Goal: Task Accomplishment & Management: Manage account settings

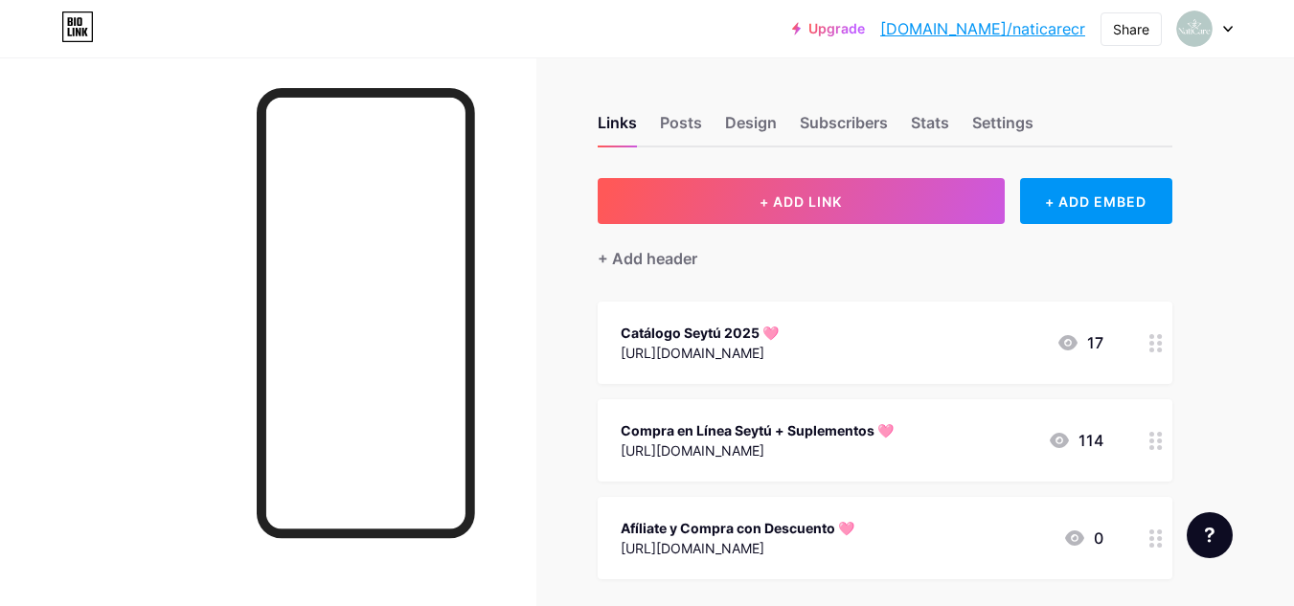
click at [1161, 344] on circle at bounding box center [1159, 343] width 5 height 5
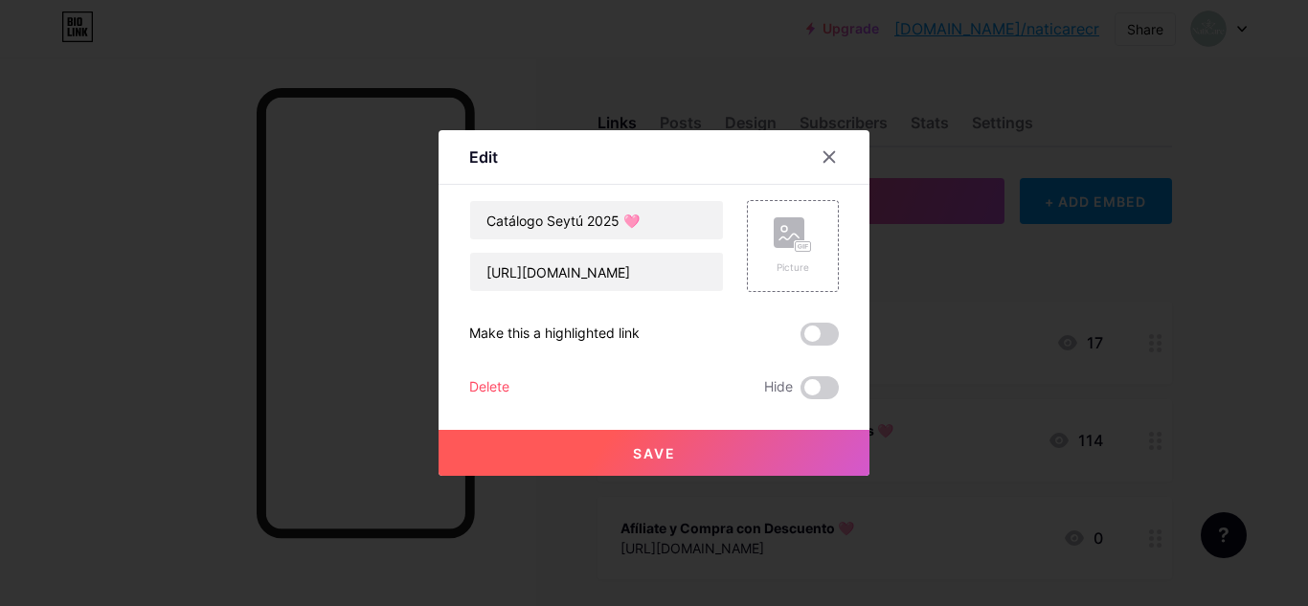
click at [490, 383] on div "Delete" at bounding box center [489, 387] width 40 height 23
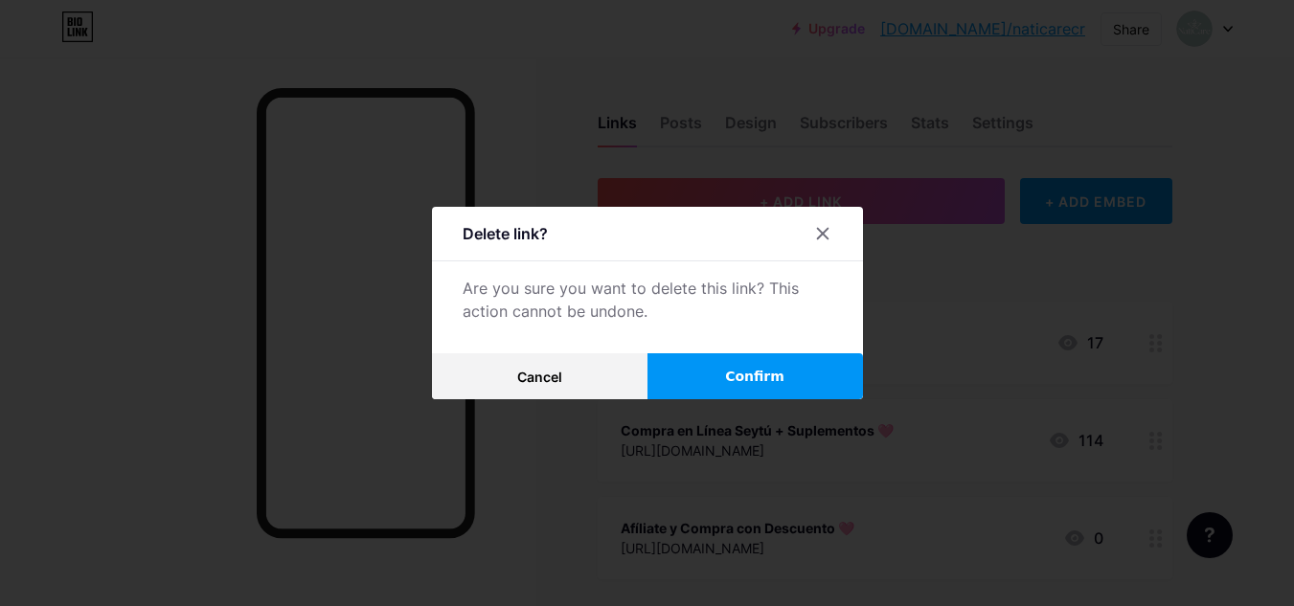
click at [756, 367] on span "Confirm" at bounding box center [754, 377] width 59 height 20
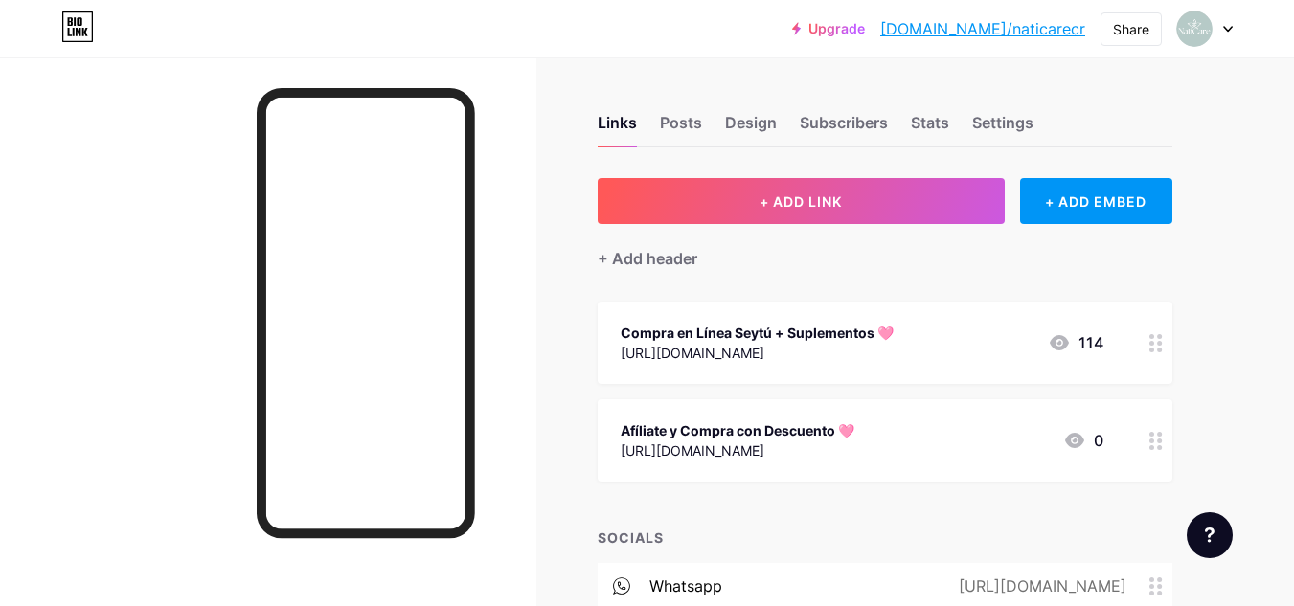
click at [831, 332] on div "Compra en Línea Seytú + Suplementos 🩷" at bounding box center [757, 333] width 273 height 20
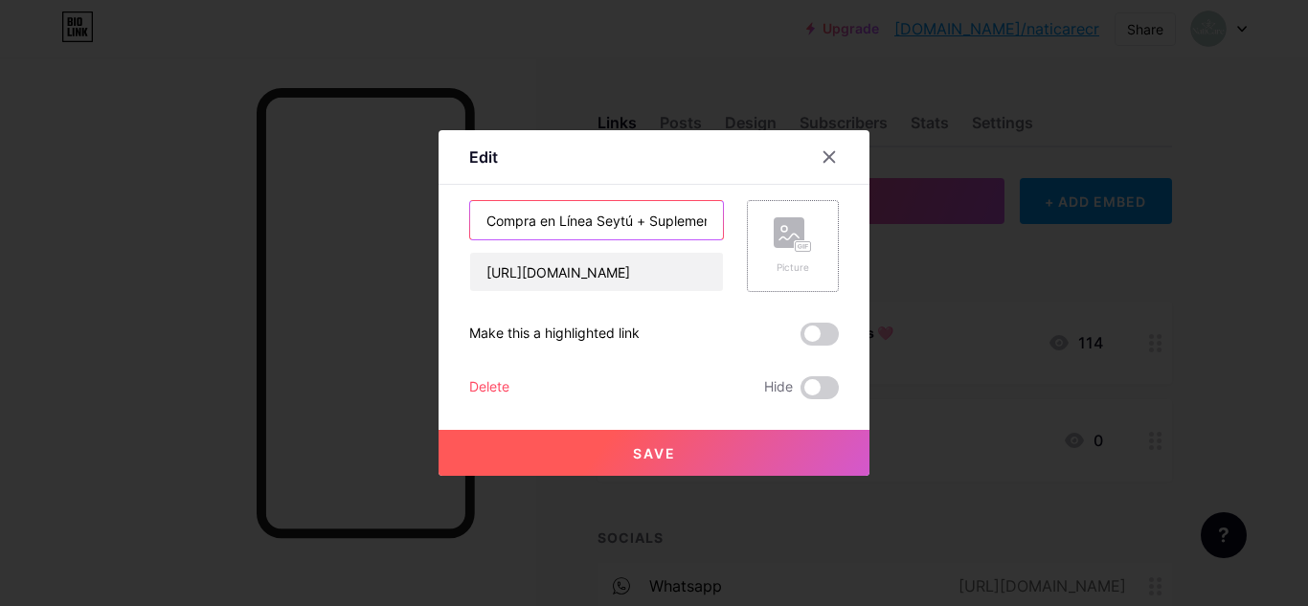
scroll to position [0, 48]
drag, startPoint x: 599, startPoint y: 220, endPoint x: 781, endPoint y: 217, distance: 182.0
click at [781, 217] on div "Compra en Línea Seytú + Suplementos 🩷 [URL][DOMAIN_NAME] Picture" at bounding box center [654, 246] width 370 height 92
click at [684, 216] on input "Compra en Línea Seytú + Suplementos 🩷" at bounding box center [596, 220] width 253 height 38
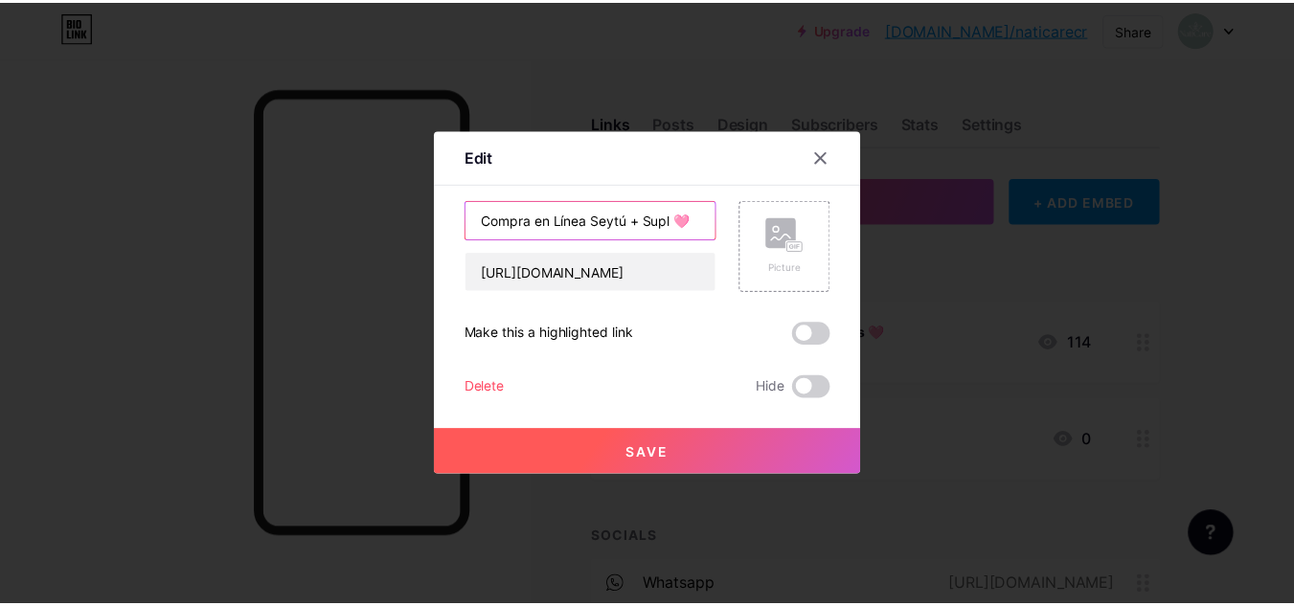
scroll to position [0, 0]
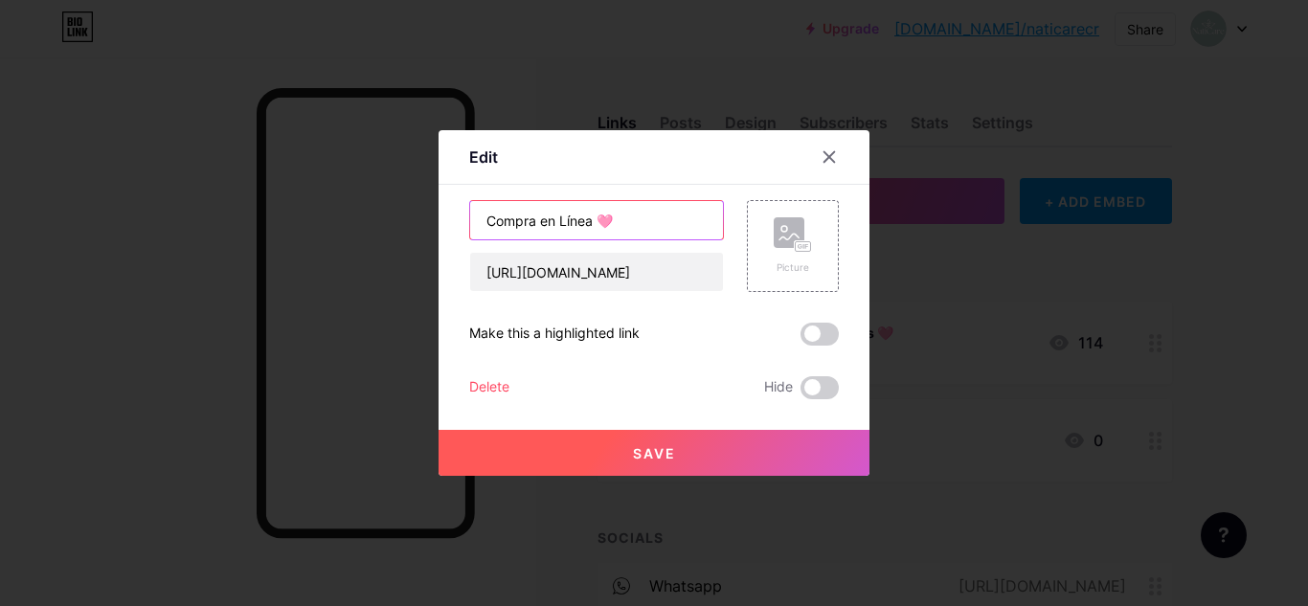
type input "Compra en Línea 🩷"
click at [686, 460] on button "Save" at bounding box center [654, 453] width 431 height 46
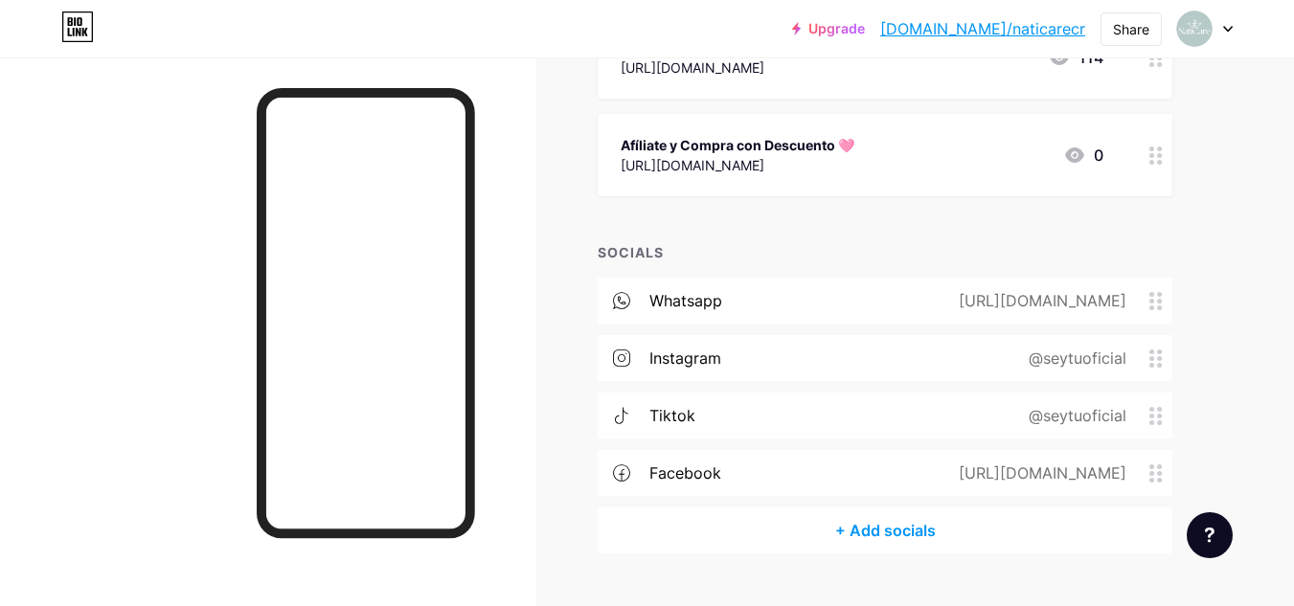
scroll to position [328, 0]
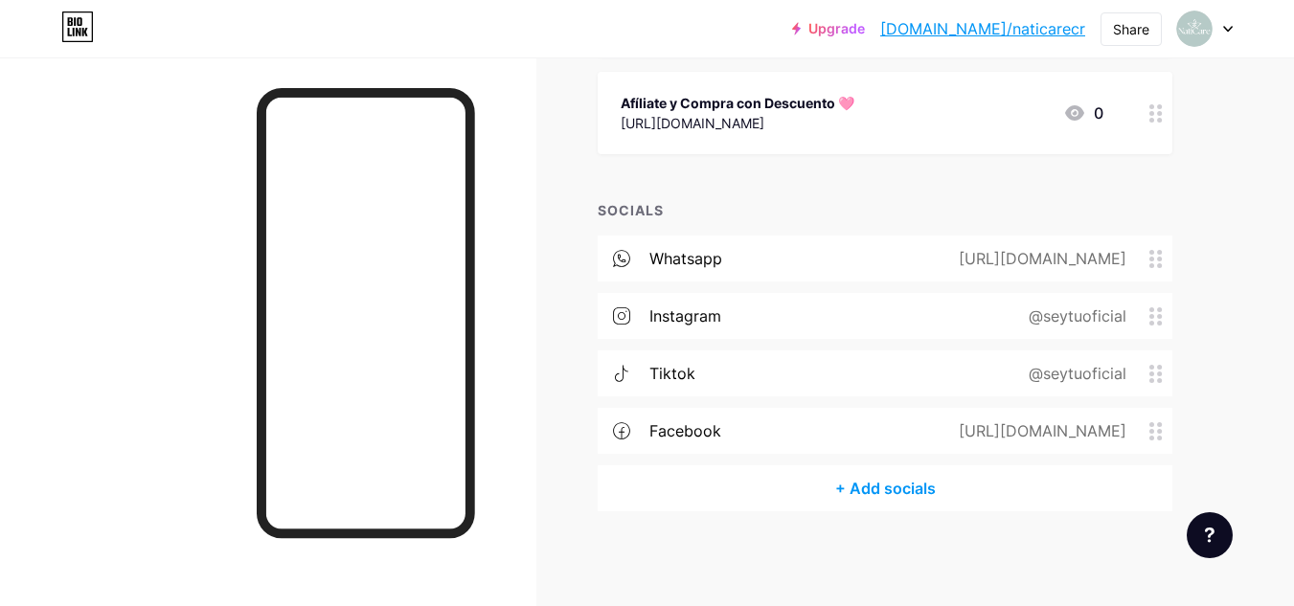
click at [1155, 251] on icon at bounding box center [1155, 259] width 13 height 18
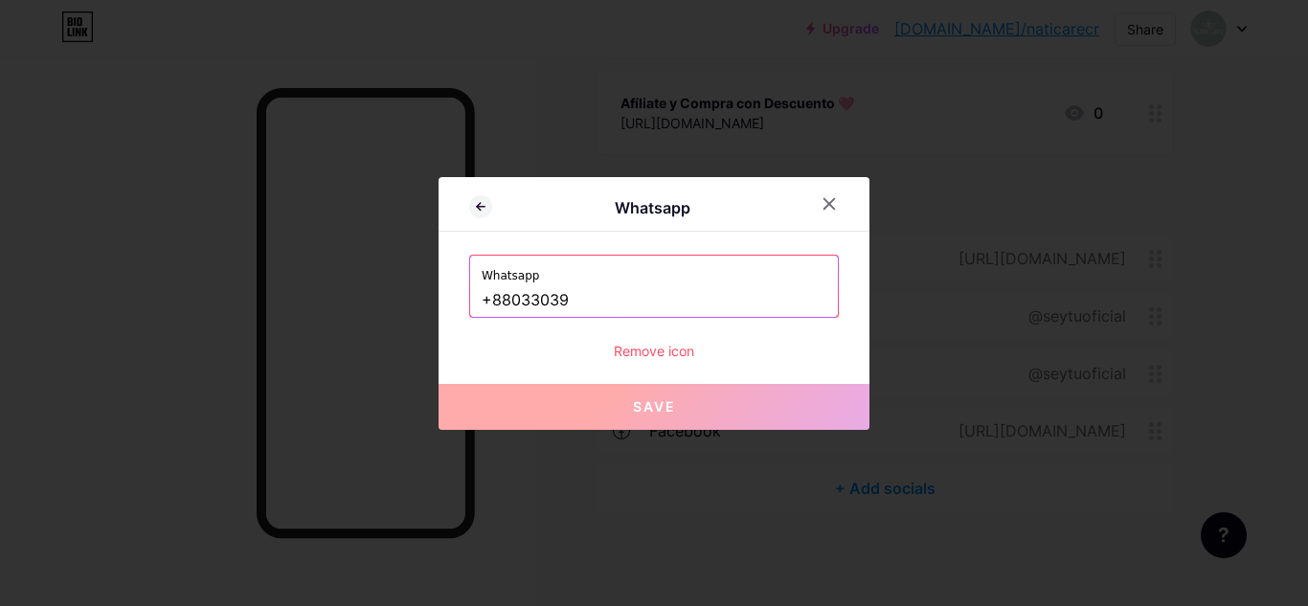
click at [640, 345] on div "Remove icon" at bounding box center [654, 351] width 370 height 20
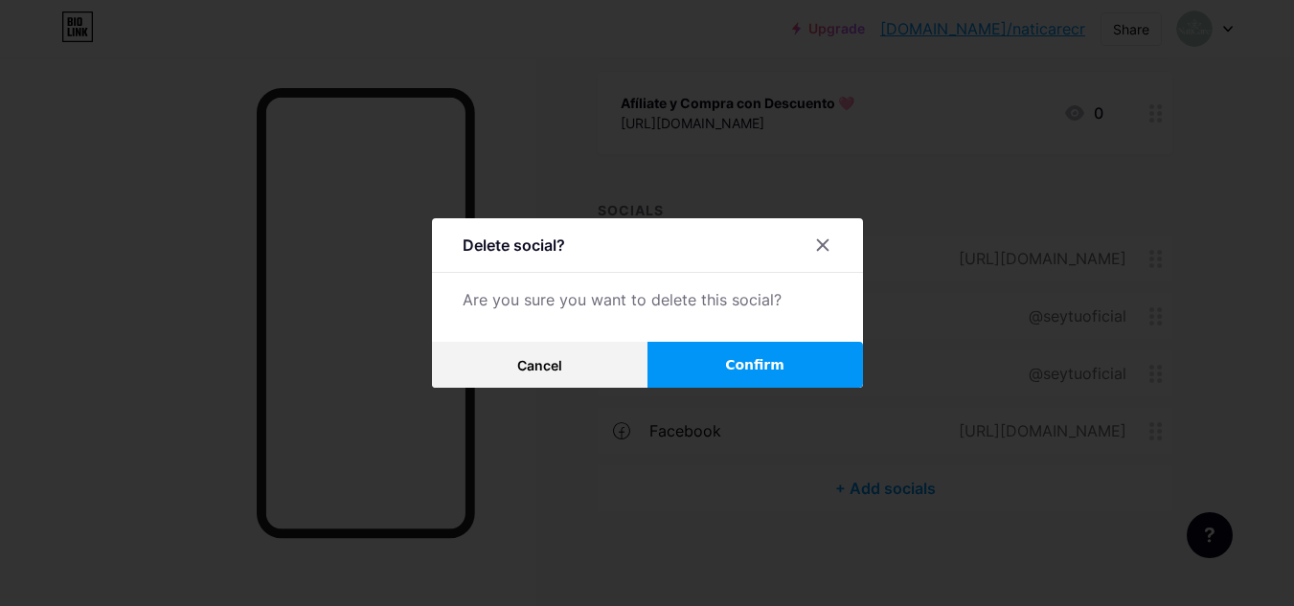
click at [754, 377] on button "Confirm" at bounding box center [756, 365] width 216 height 46
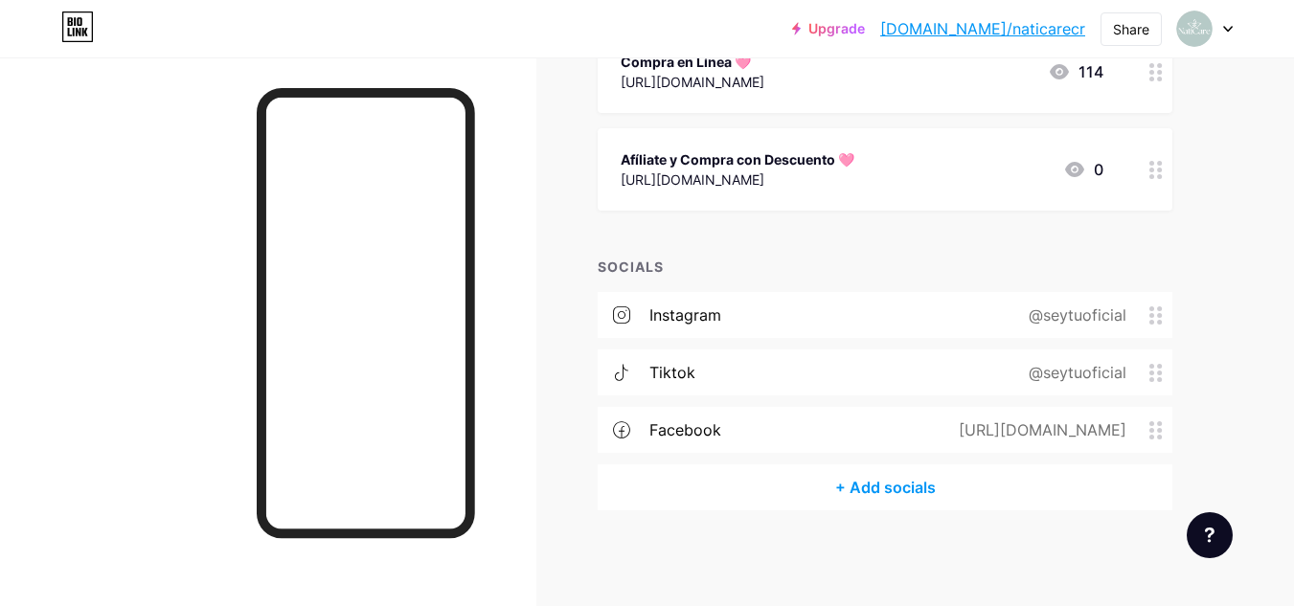
scroll to position [270, 0]
click at [1154, 310] on icon at bounding box center [1155, 316] width 13 height 18
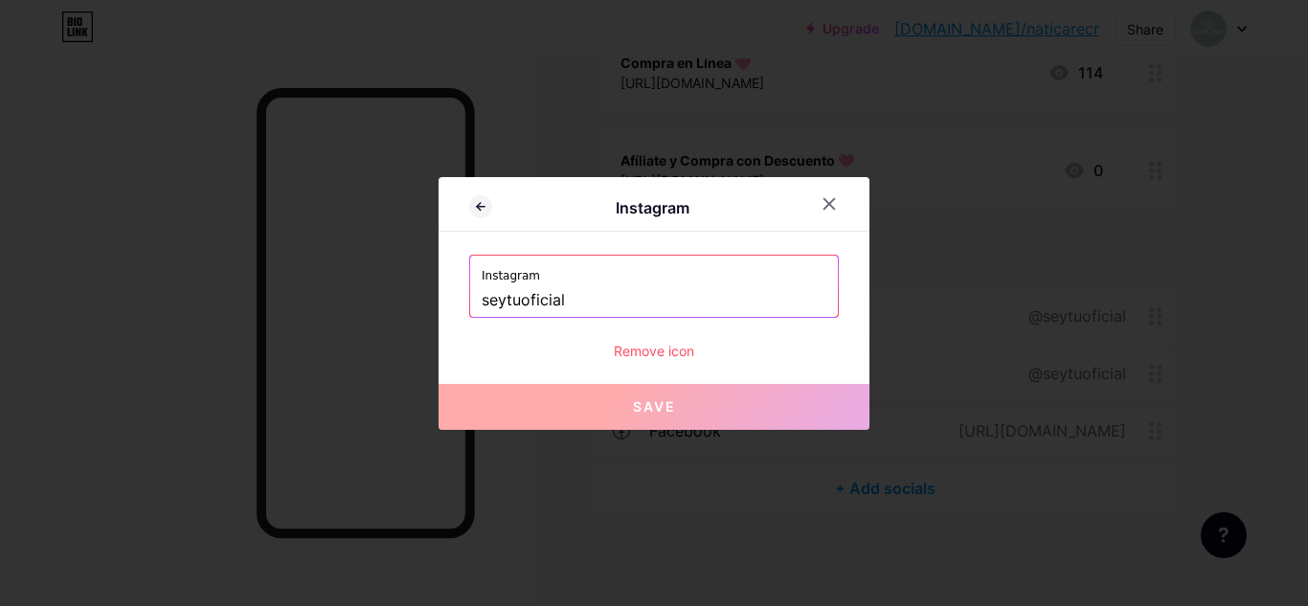
click at [670, 356] on div "Remove icon" at bounding box center [654, 351] width 370 height 20
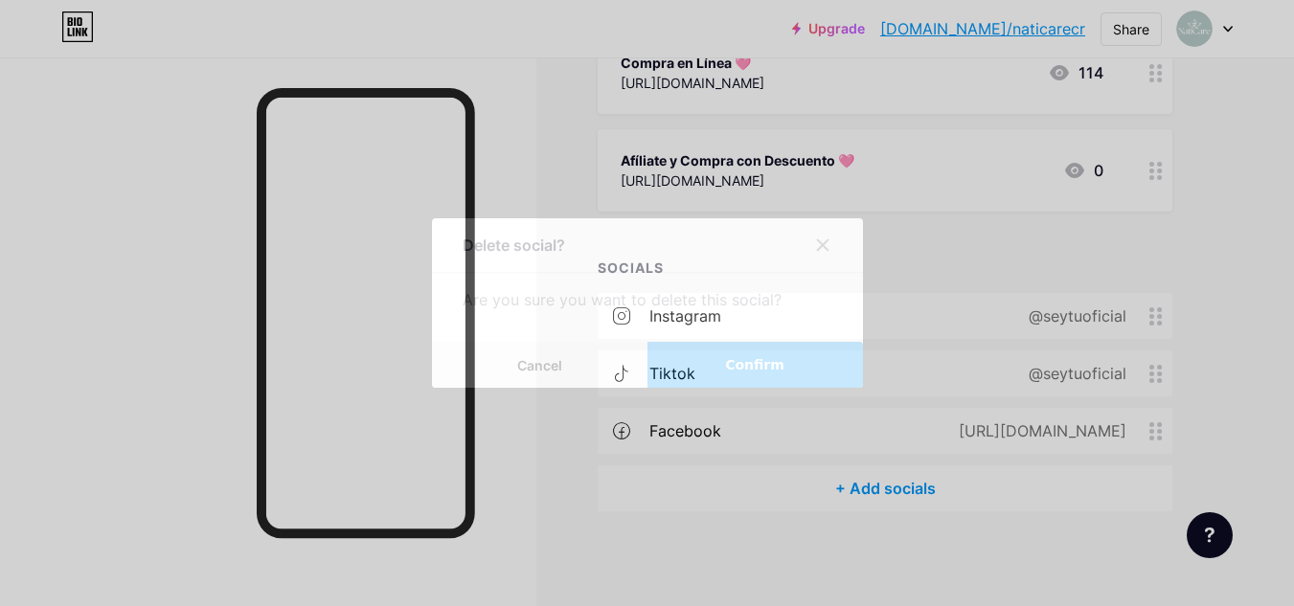
click at [748, 358] on span "Confirm" at bounding box center [754, 365] width 59 height 20
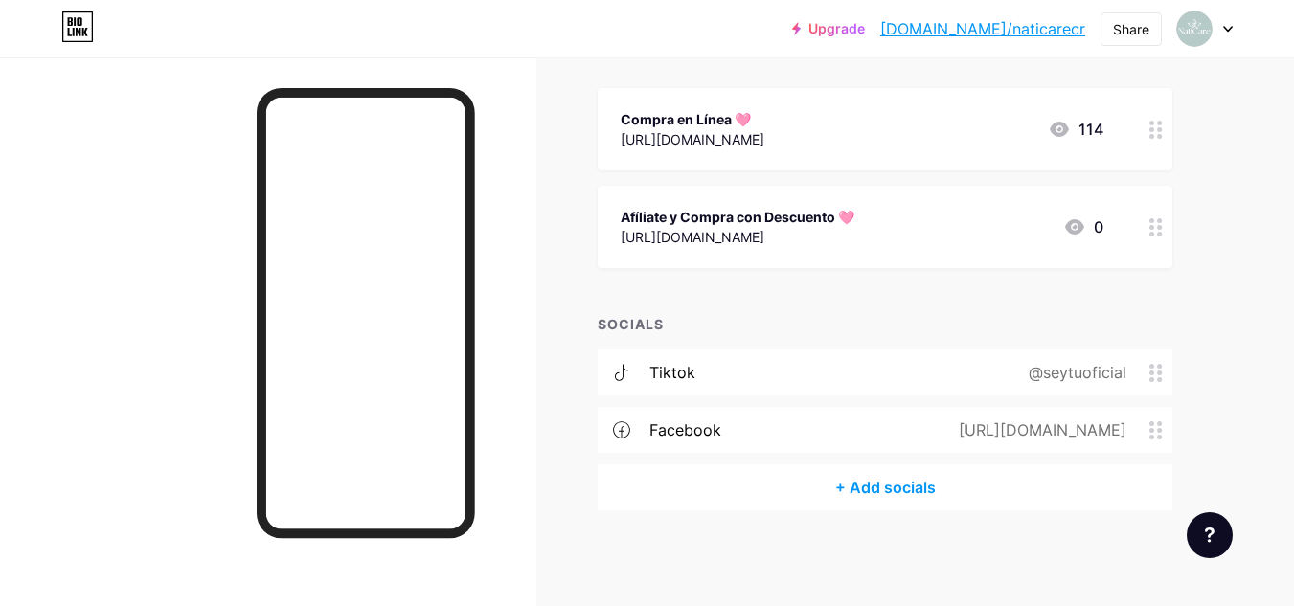
scroll to position [213, 0]
click at [1161, 374] on circle at bounding box center [1159, 374] width 5 height 5
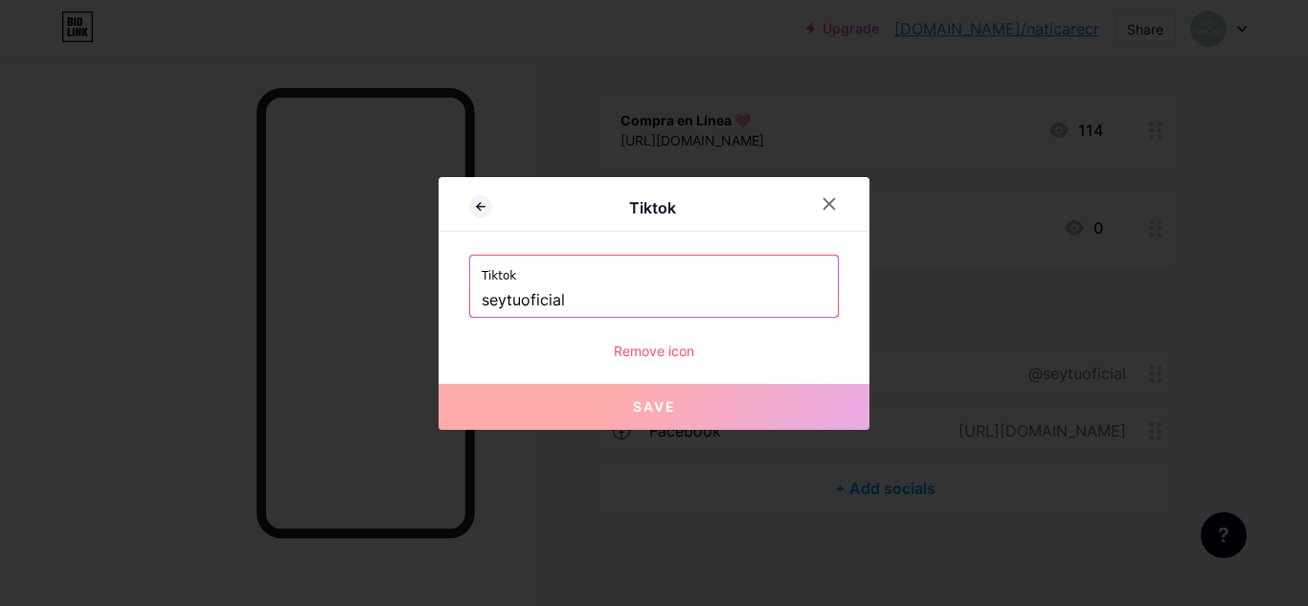
click at [655, 347] on div "Remove icon" at bounding box center [654, 351] width 370 height 20
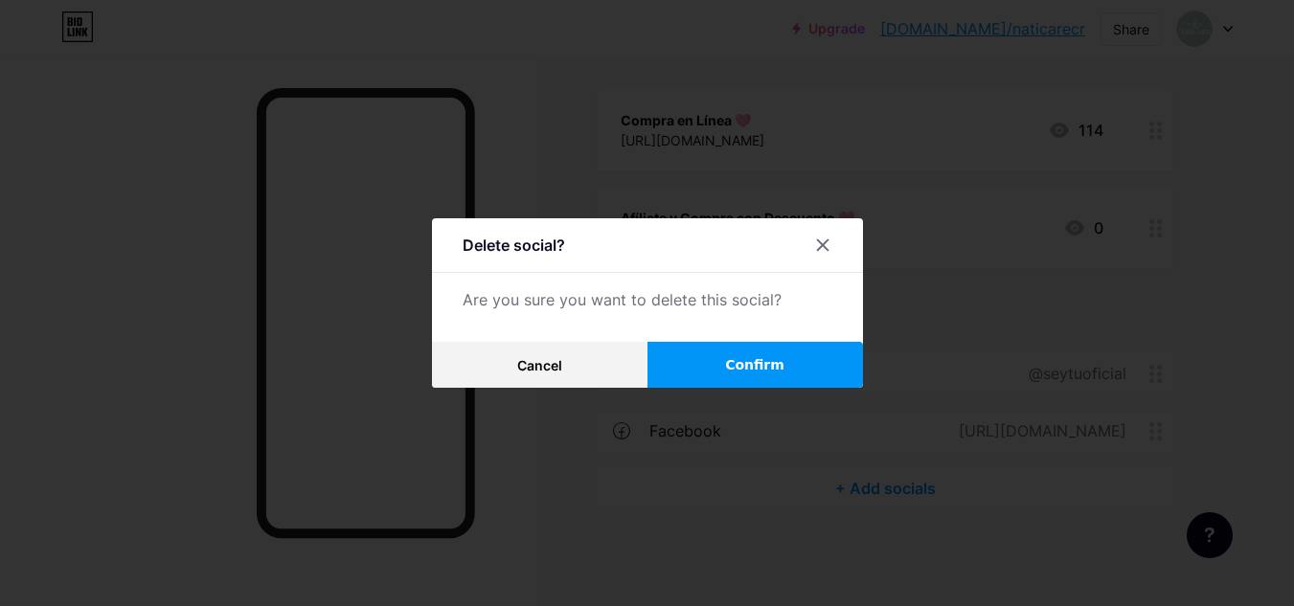
click at [824, 358] on button "Confirm" at bounding box center [756, 365] width 216 height 46
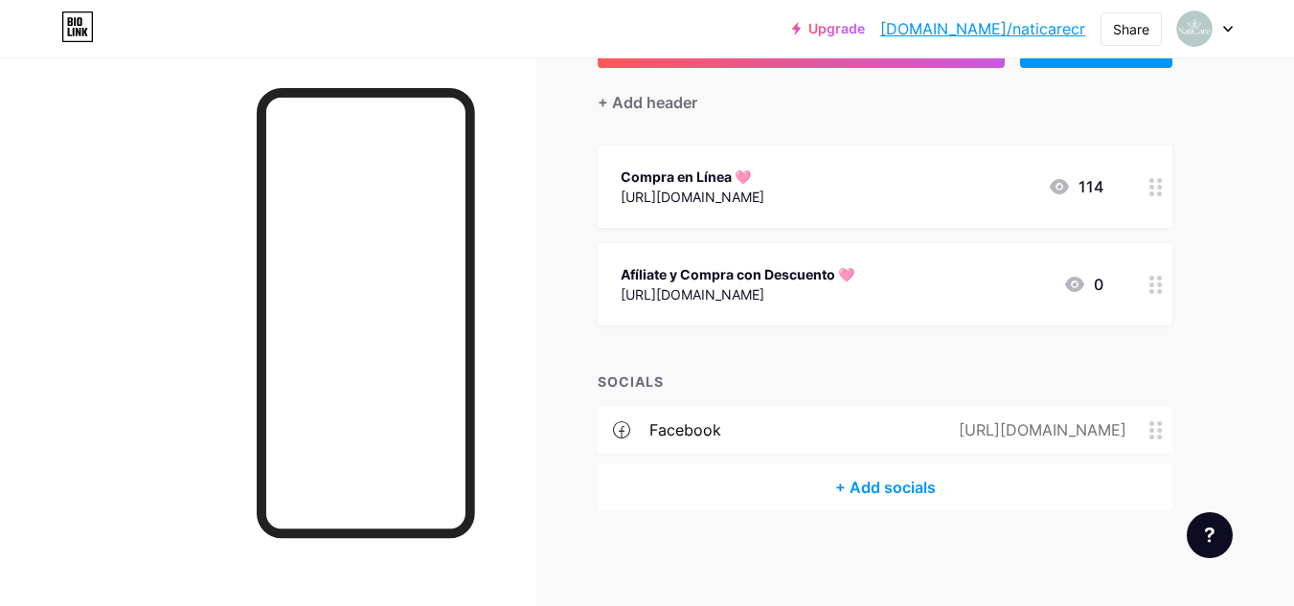
scroll to position [155, 0]
click at [1140, 423] on div "[URL][DOMAIN_NAME]" at bounding box center [1038, 431] width 221 height 23
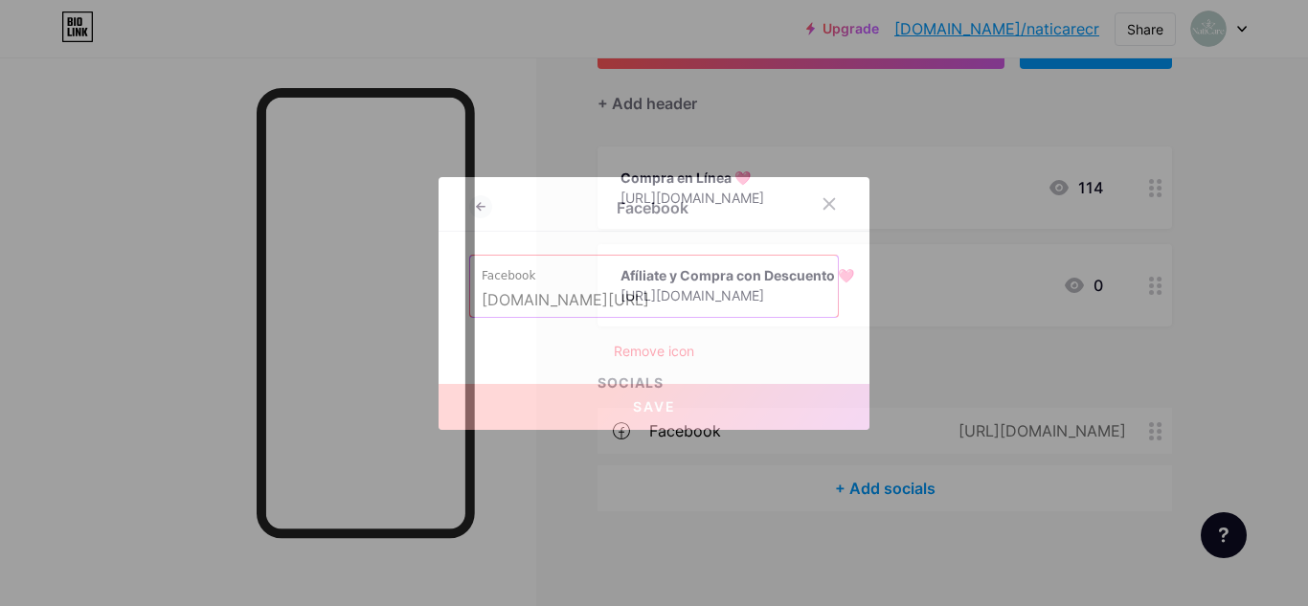
click at [661, 346] on div "Remove icon" at bounding box center [654, 351] width 370 height 20
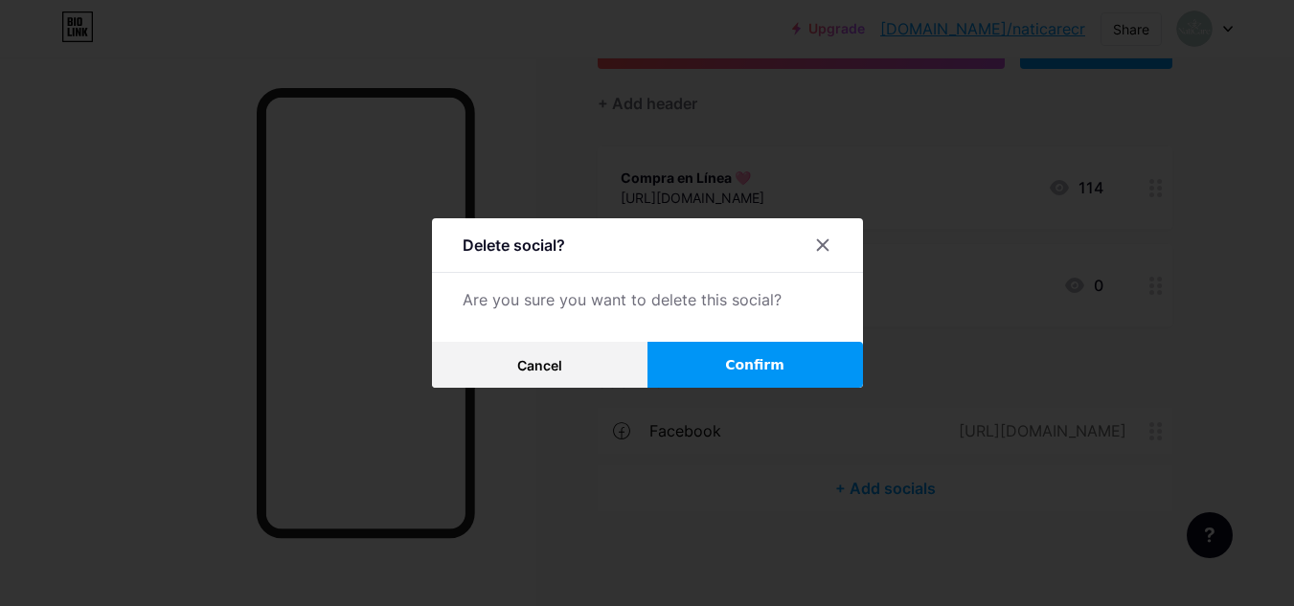
click at [749, 360] on span "Confirm" at bounding box center [754, 365] width 59 height 20
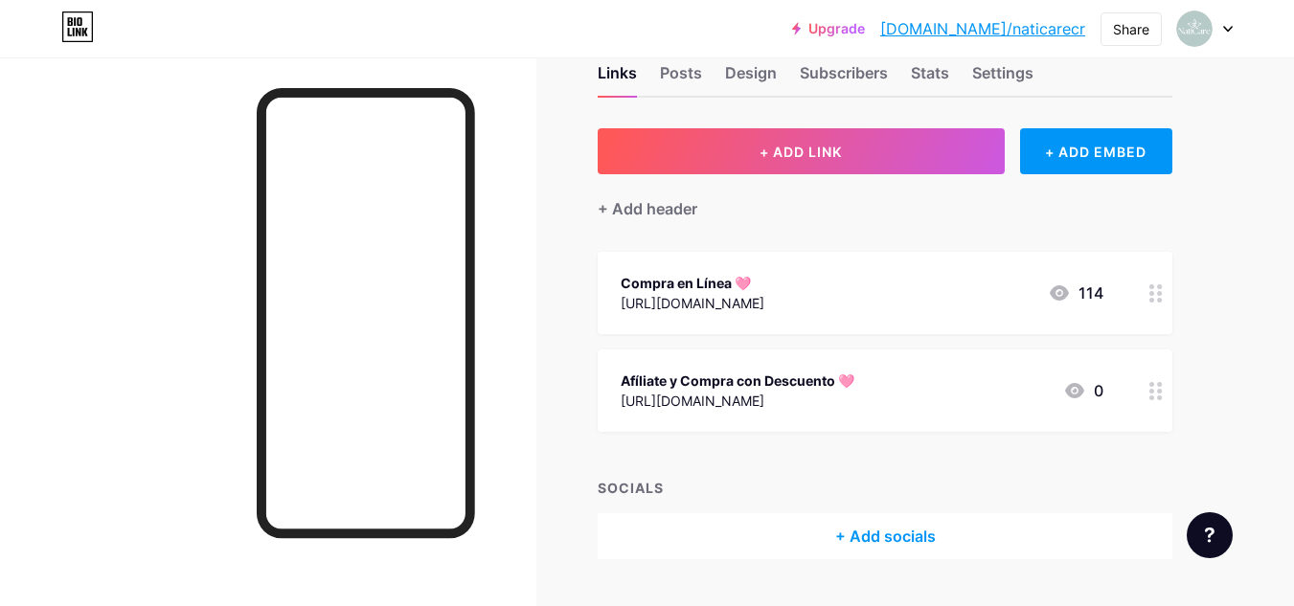
scroll to position [0, 0]
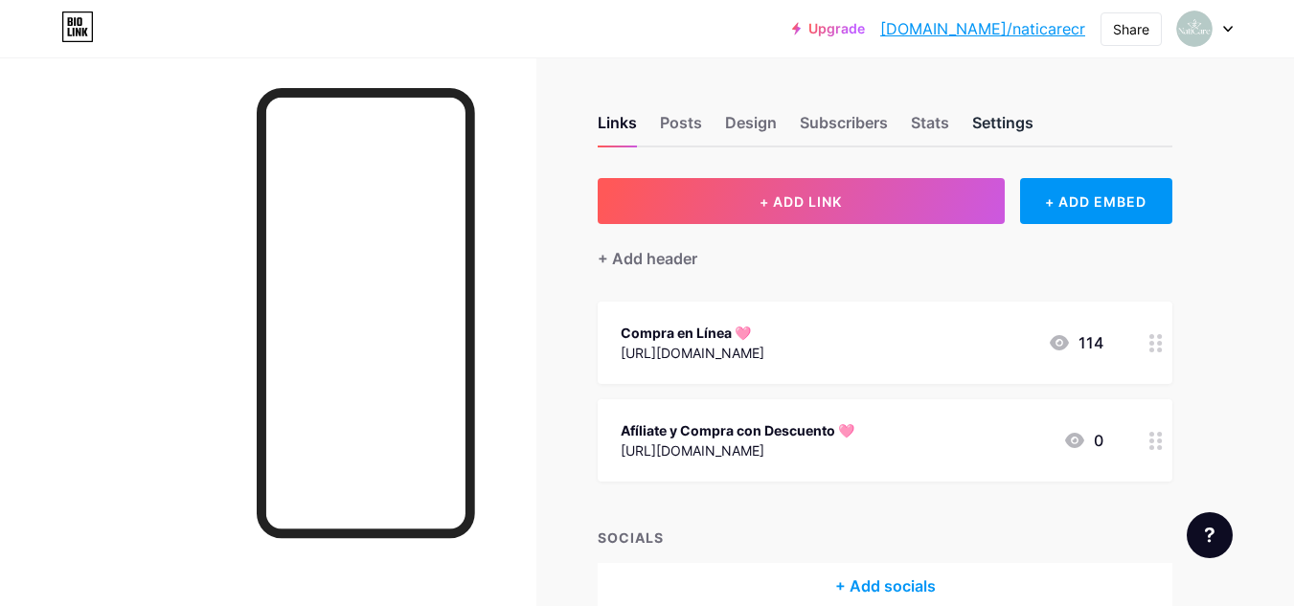
click at [997, 132] on div "Settings" at bounding box center [1002, 128] width 61 height 34
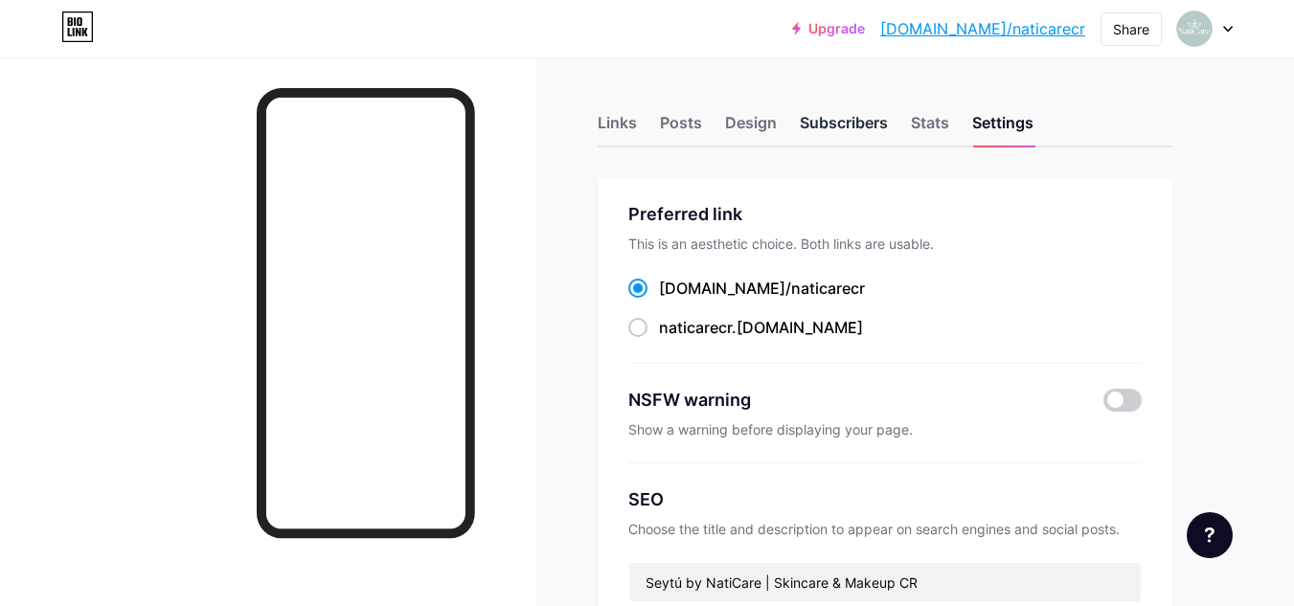
click at [867, 119] on div "Subscribers" at bounding box center [844, 128] width 88 height 34
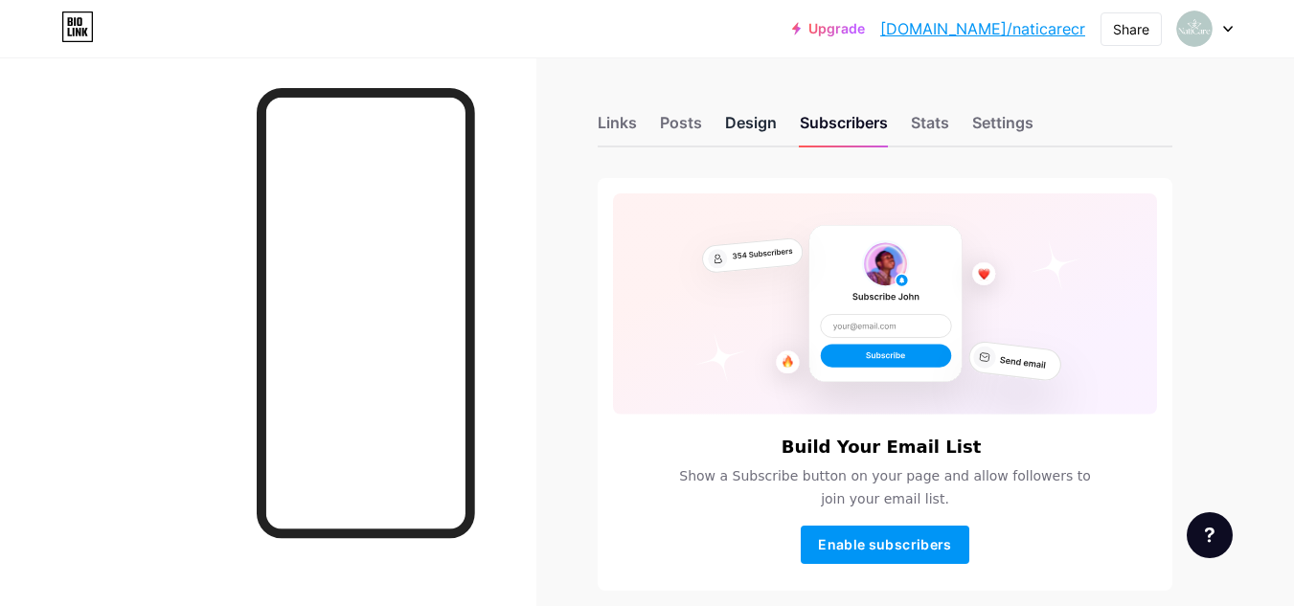
click at [756, 123] on div "Design" at bounding box center [751, 128] width 52 height 34
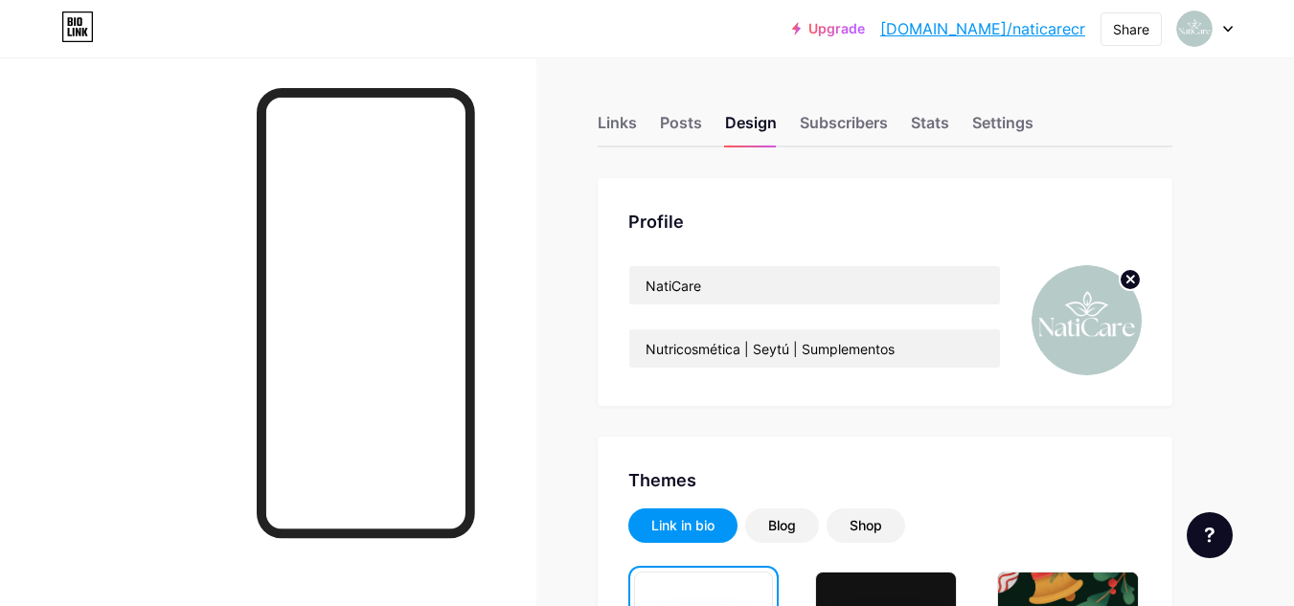
click at [1134, 283] on icon at bounding box center [1130, 279] width 7 height 7
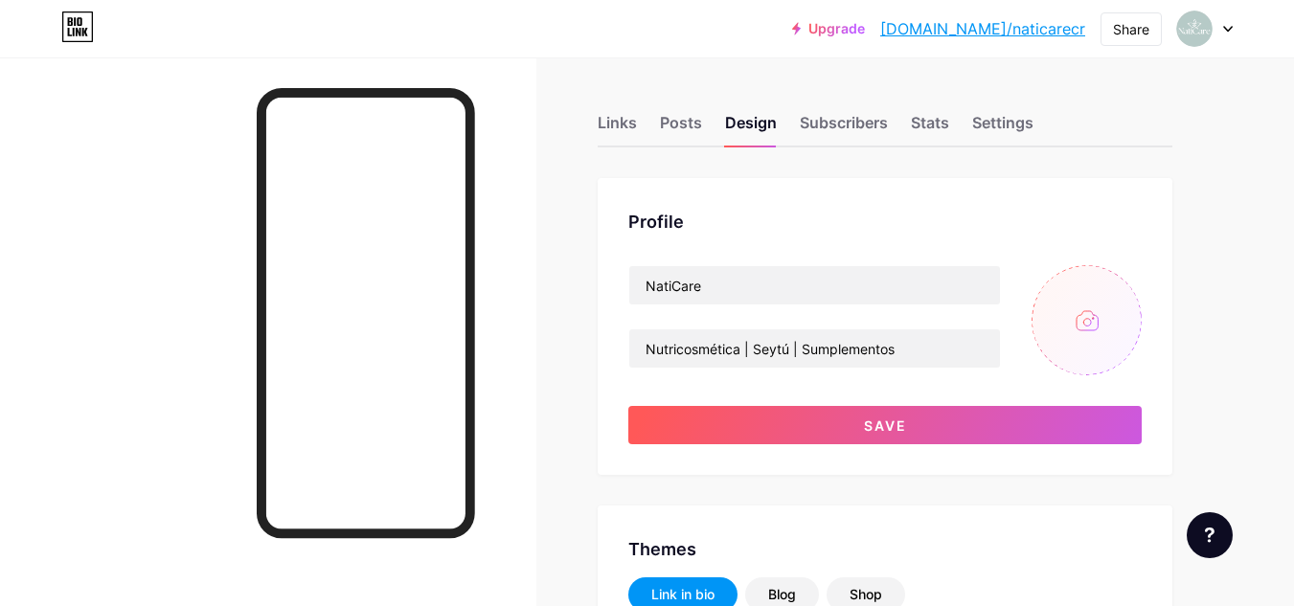
click at [1098, 312] on input "file" at bounding box center [1087, 320] width 110 height 110
type input "C:\fakepath\NatiCare - Logo (5).png"
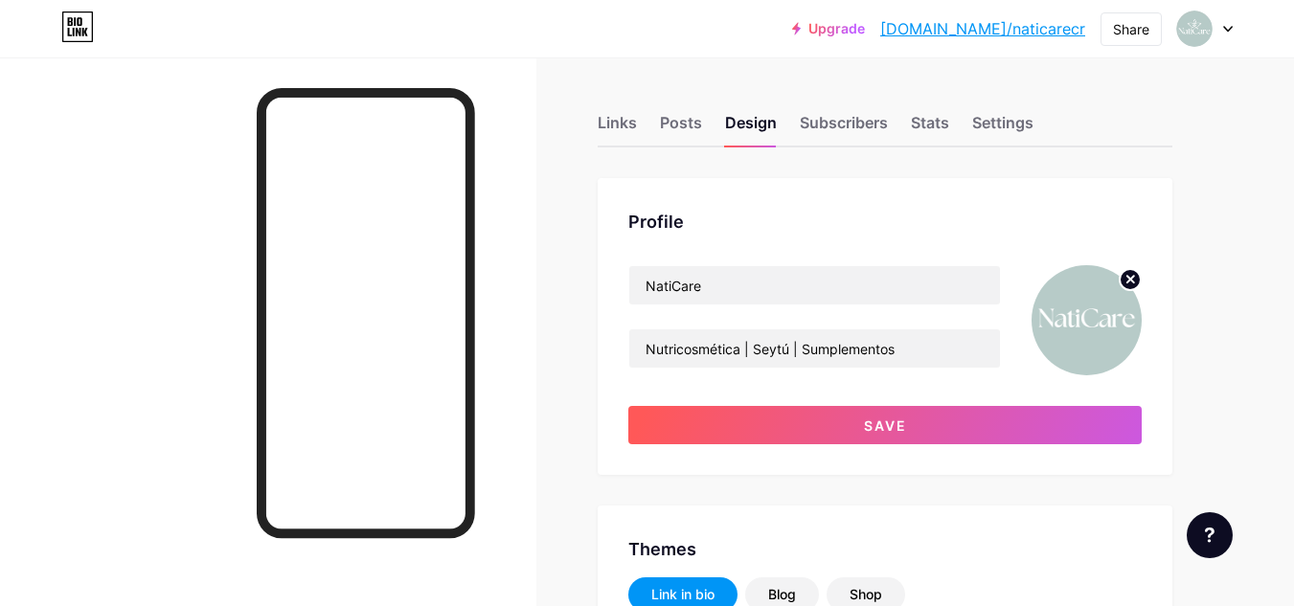
click at [1133, 281] on icon at bounding box center [1130, 279] width 7 height 7
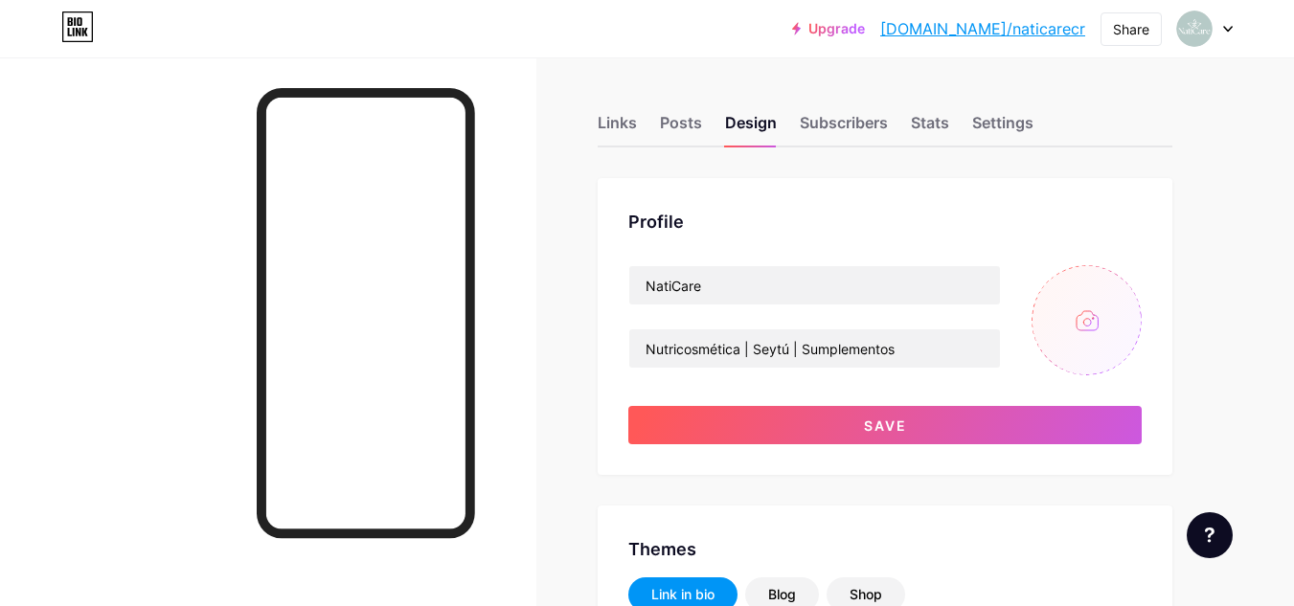
click at [1096, 324] on input "file" at bounding box center [1087, 320] width 110 height 110
type input "C:\fakepath\NatiCare - Logo (6).png"
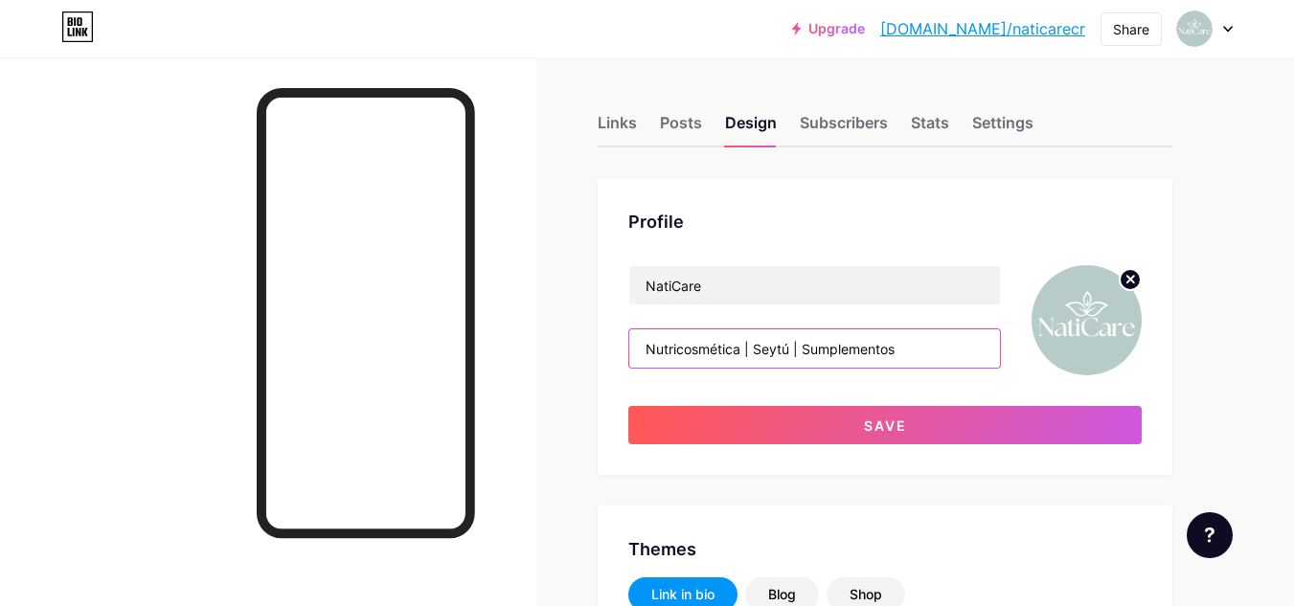
click at [754, 354] on input "Nutricosmética | Seytú | Sumplementos" at bounding box center [814, 348] width 371 height 38
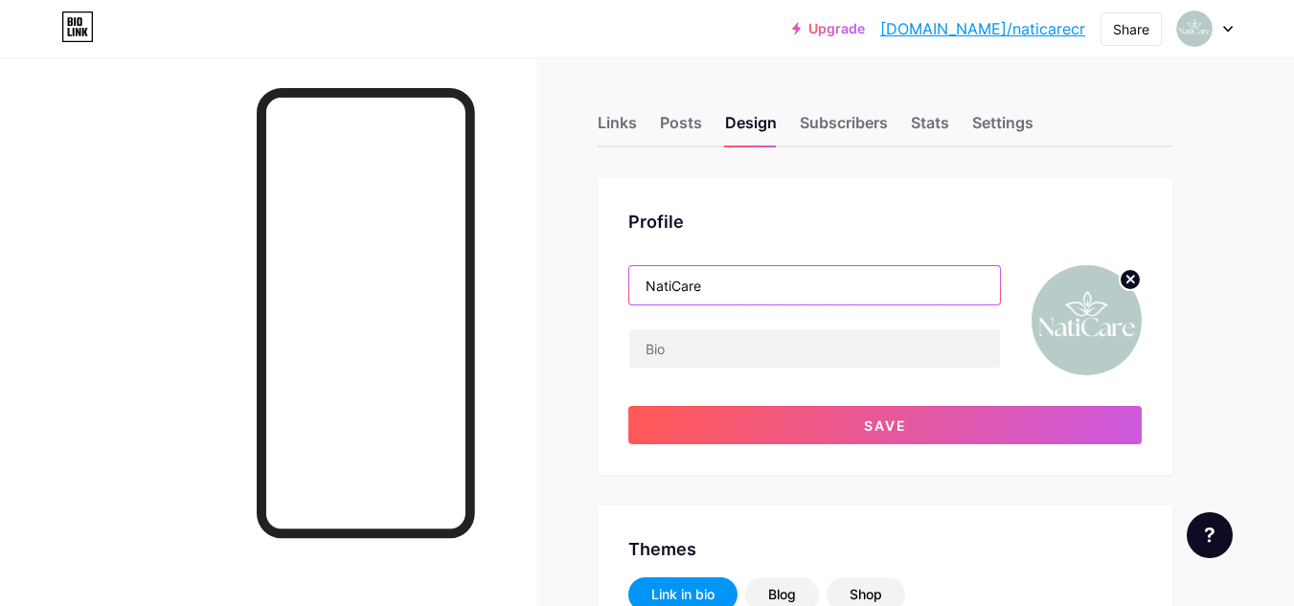
click at [750, 277] on input "NatiCare" at bounding box center [814, 285] width 371 height 38
paste input "🌷"
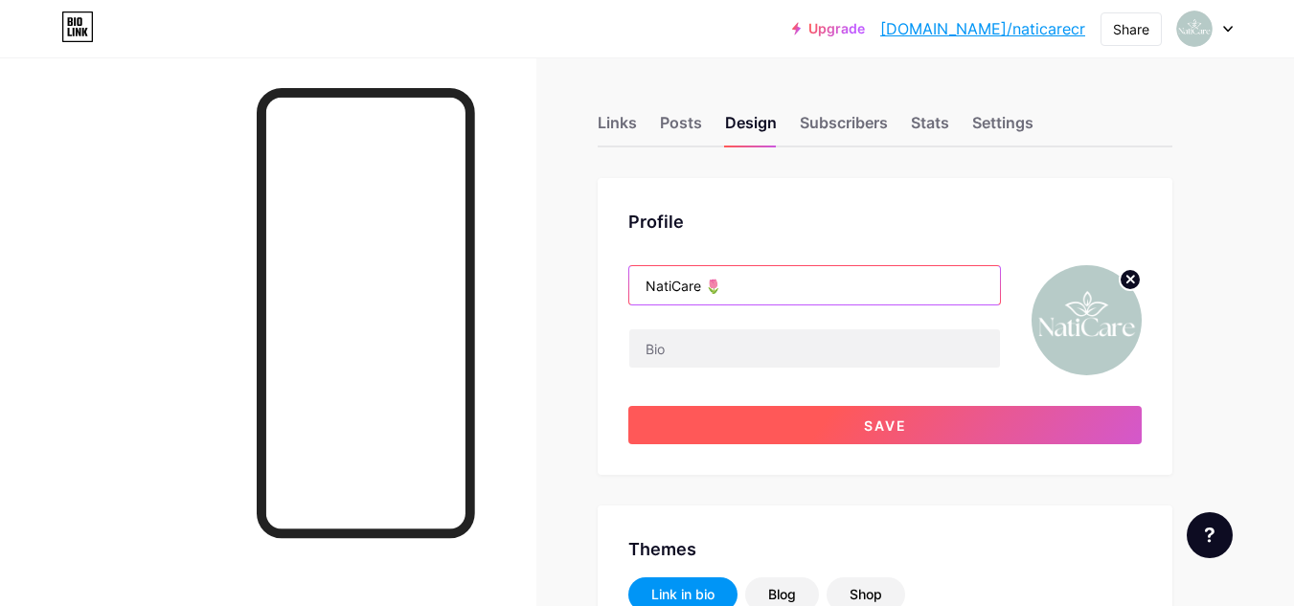
type input "NatiCare 🌷"
click at [766, 437] on button "Save" at bounding box center [884, 425] width 513 height 38
